Goal: Navigation & Orientation: Find specific page/section

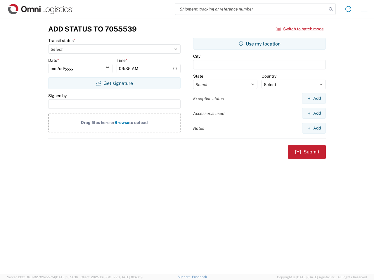
click at [251, 9] on input "search" at bounding box center [250, 9] width 151 height 11
click at [330, 9] on icon at bounding box center [330, 9] width 8 height 8
click at [348, 9] on icon at bounding box center [347, 8] width 9 height 9
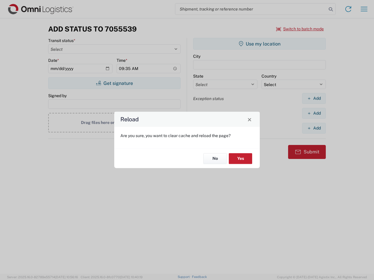
click at [364, 9] on div "Reload Are you sure, you want to clear cache and reload the page? No Yes" at bounding box center [187, 140] width 374 height 280
click at [300, 29] on div "Reload Are you sure, you want to clear cache and reload the page? No Yes" at bounding box center [187, 140] width 374 height 280
click at [114, 83] on div "Reload Are you sure, you want to clear cache and reload the page? No Yes" at bounding box center [187, 140] width 374 height 280
click at [259, 44] on div "Reload Are you sure, you want to clear cache and reload the page? No Yes" at bounding box center [187, 140] width 374 height 280
click at [313, 98] on div "Reload Are you sure, you want to clear cache and reload the page? No Yes" at bounding box center [187, 140] width 374 height 280
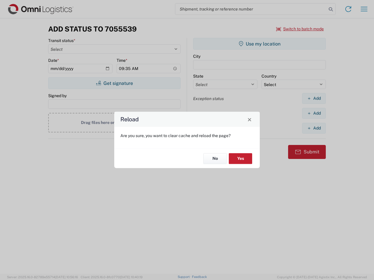
click at [313, 113] on div "Reload Are you sure, you want to clear cache and reload the page? No Yes" at bounding box center [187, 140] width 374 height 280
click at [313, 128] on div "Reload Are you sure, you want to clear cache and reload the page? No Yes" at bounding box center [187, 140] width 374 height 280
